Goal: Task Accomplishment & Management: Complete application form

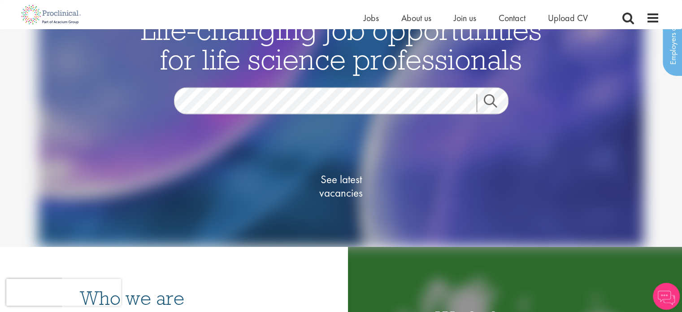
scroll to position [45, 0]
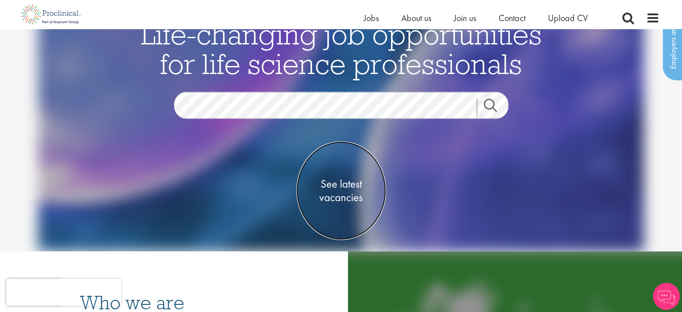
click at [346, 189] on span "See latest vacancies" at bounding box center [341, 190] width 90 height 27
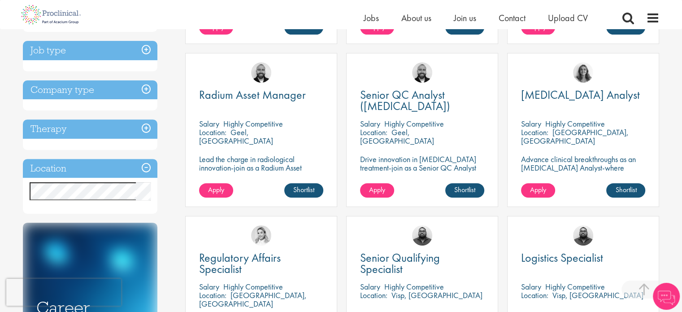
scroll to position [314, 0]
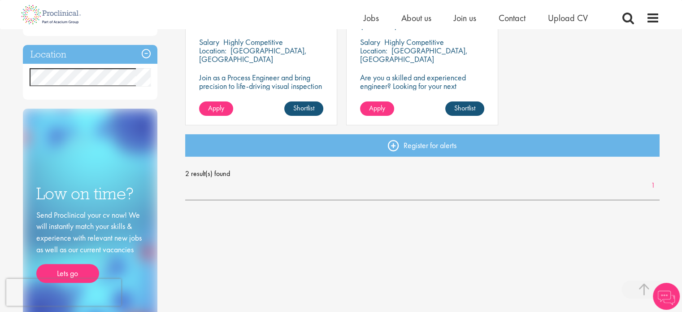
scroll to position [134, 0]
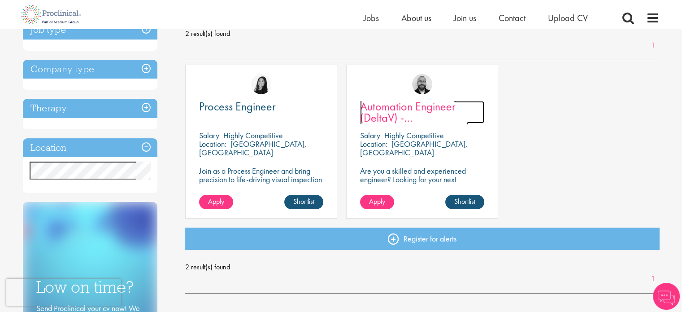
click at [412, 107] on span "Automation Engineer (DeltaV) - [GEOGRAPHIC_DATA]" at bounding box center [414, 118] width 108 height 38
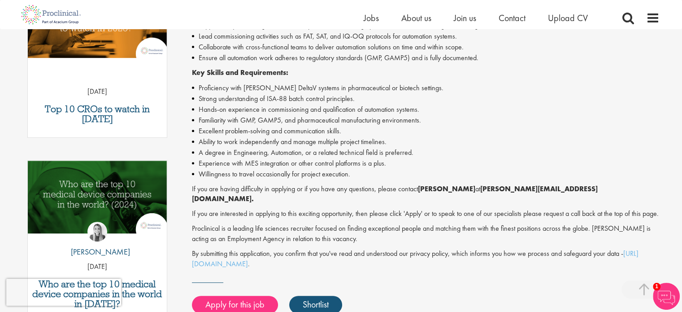
scroll to position [224, 0]
